Goal: Information Seeking & Learning: Learn about a topic

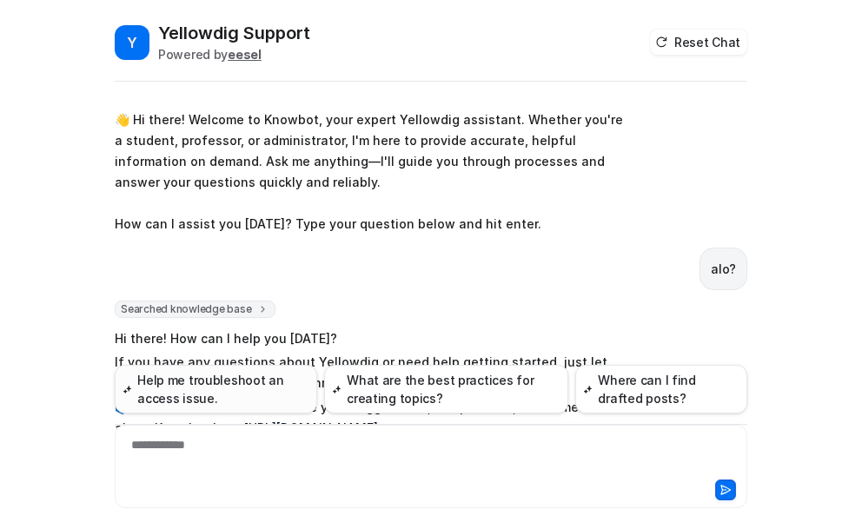
scroll to position [573, 0]
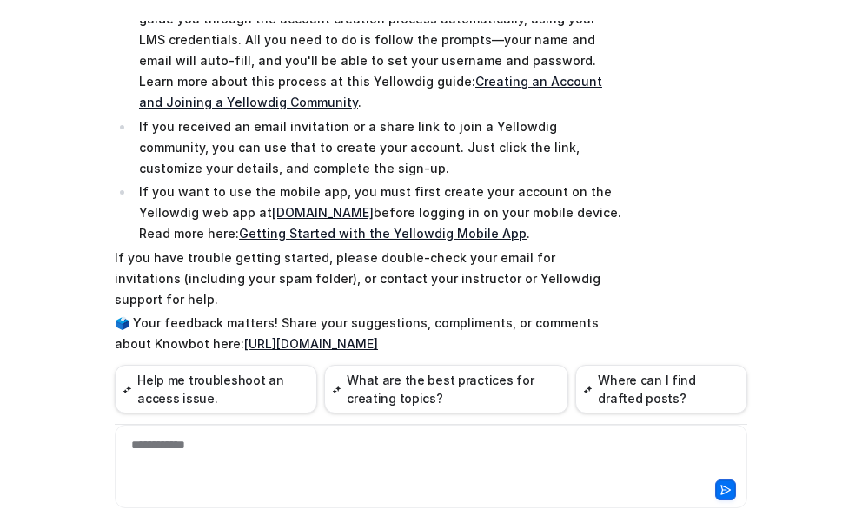
click at [208, 445] on div "**********" at bounding box center [431, 456] width 624 height 40
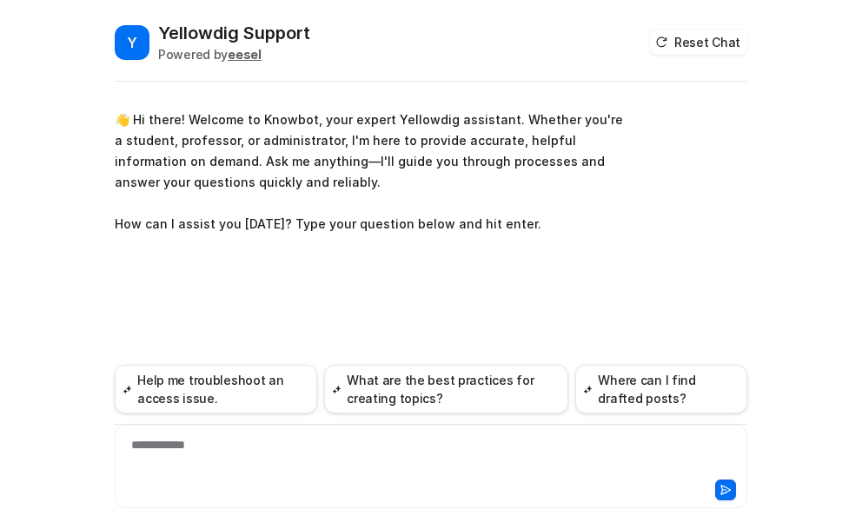
click at [167, 445] on div "**********" at bounding box center [431, 456] width 624 height 40
paste div
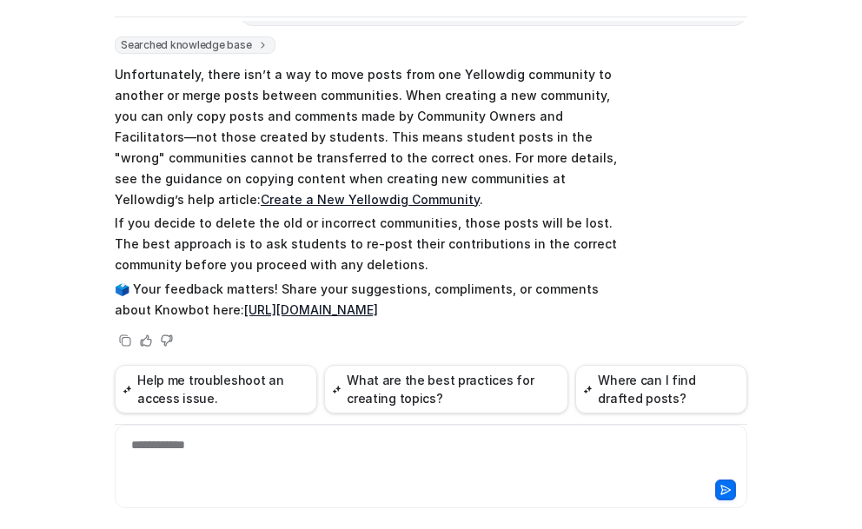
scroll to position [290, 0]
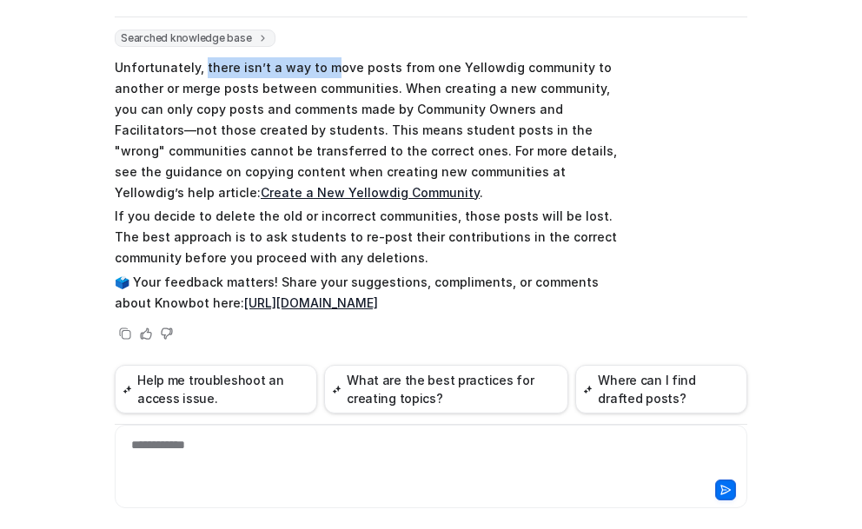
drag, startPoint x: 195, startPoint y: 69, endPoint x: 314, endPoint y: 65, distance: 119.9
click at [314, 65] on p "Unfortunately, there isn’t a way to move posts from one Yellowdig community to …" at bounding box center [369, 130] width 508 height 146
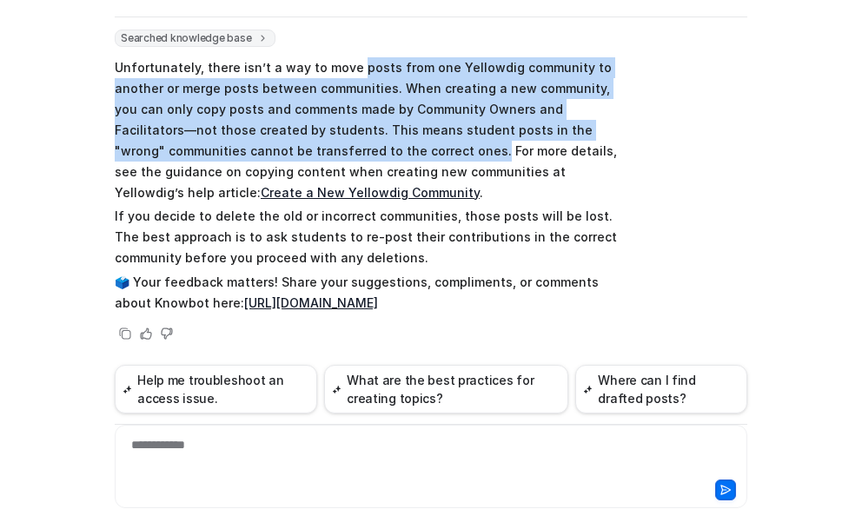
drag, startPoint x: 342, startPoint y: 65, endPoint x: 352, endPoint y: 155, distance: 90.0
click at [352, 155] on p "Unfortunately, there isn’t a way to move posts from one Yellowdig community to …" at bounding box center [369, 130] width 508 height 146
copy p "posts from one Yellowdig community to another or merge posts between communitie…"
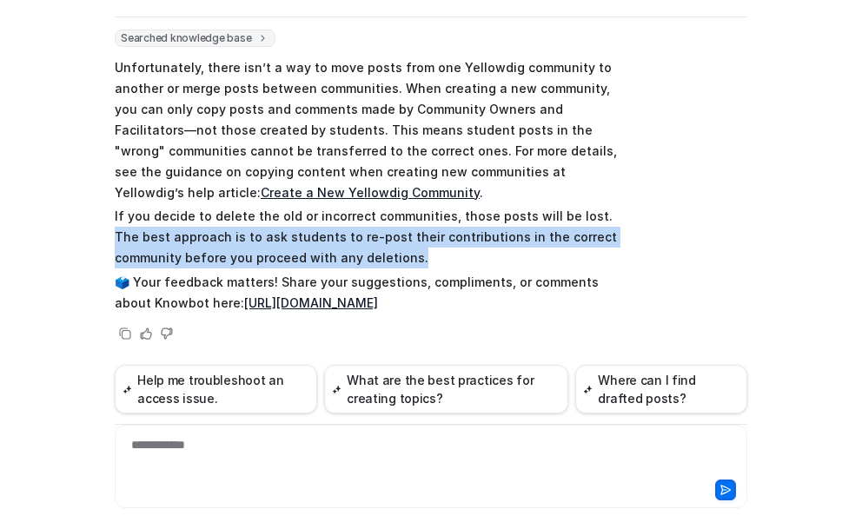
drag, startPoint x: 577, startPoint y: 217, endPoint x: 604, endPoint y: 248, distance: 40.6
click at [604, 248] on p "If you decide to delete the old or incorrect communities, those posts will be l…" at bounding box center [369, 237] width 508 height 63
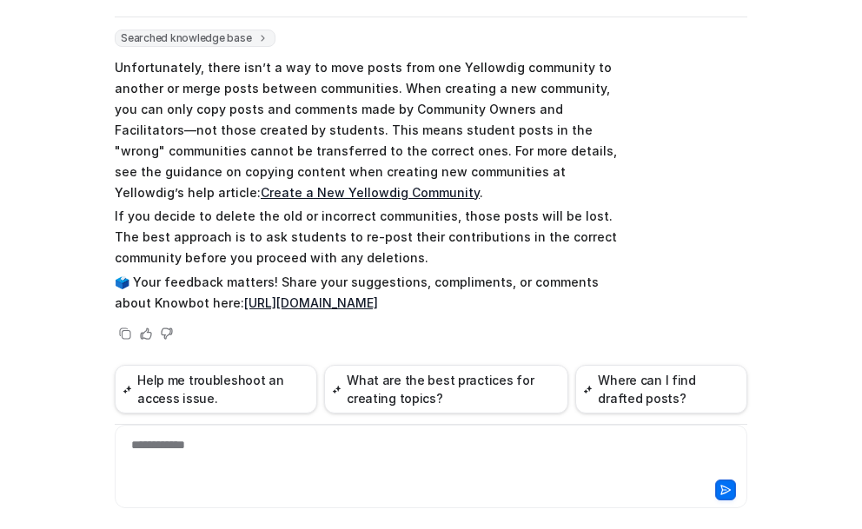
click at [160, 453] on div "**********" at bounding box center [431, 456] width 624 height 40
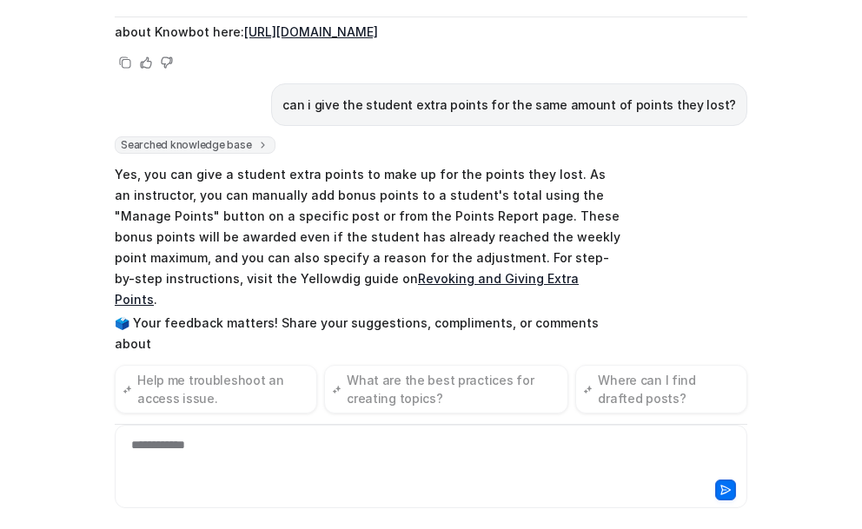
scroll to position [582, 0]
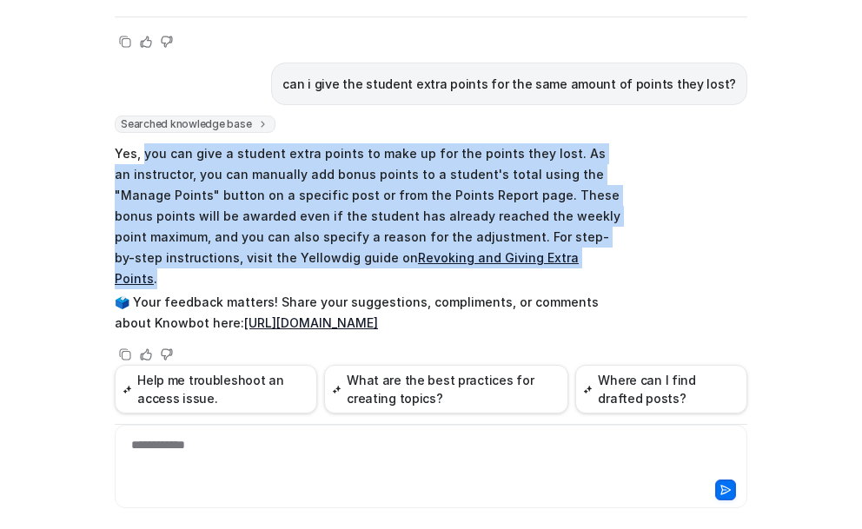
drag, startPoint x: 136, startPoint y: 156, endPoint x: 479, endPoint y: 253, distance: 355.6
click at [479, 253] on p "Yes, you can give a student extra points to make up for the points they lost. A…" at bounding box center [369, 216] width 508 height 146
copy p "you can give a student extra points to make up for the points they lost. As an …"
